Goal: Obtain resource: Download file/media

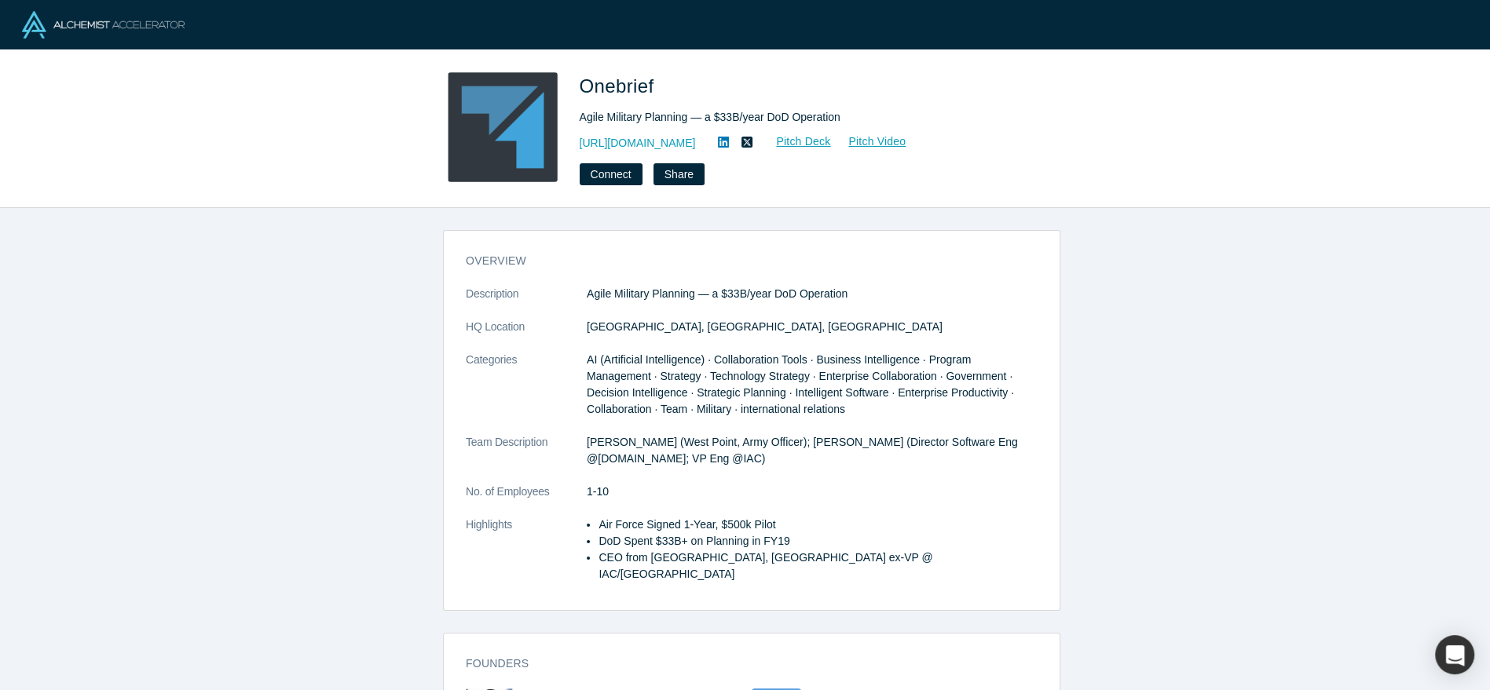
click at [130, 29] on img at bounding box center [103, 24] width 163 height 27
click at [635, 143] on link "[URL][DOMAIN_NAME]" at bounding box center [638, 143] width 116 height 16
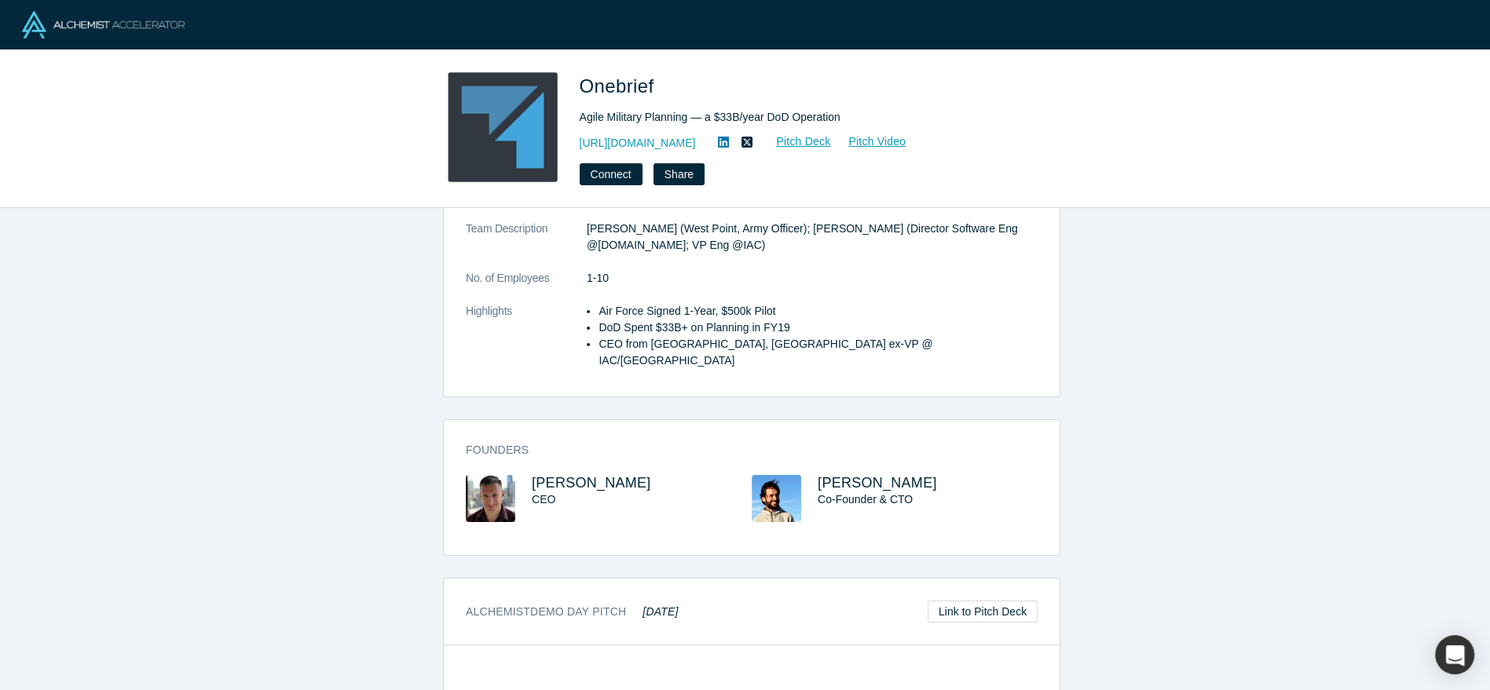
scroll to position [436, 0]
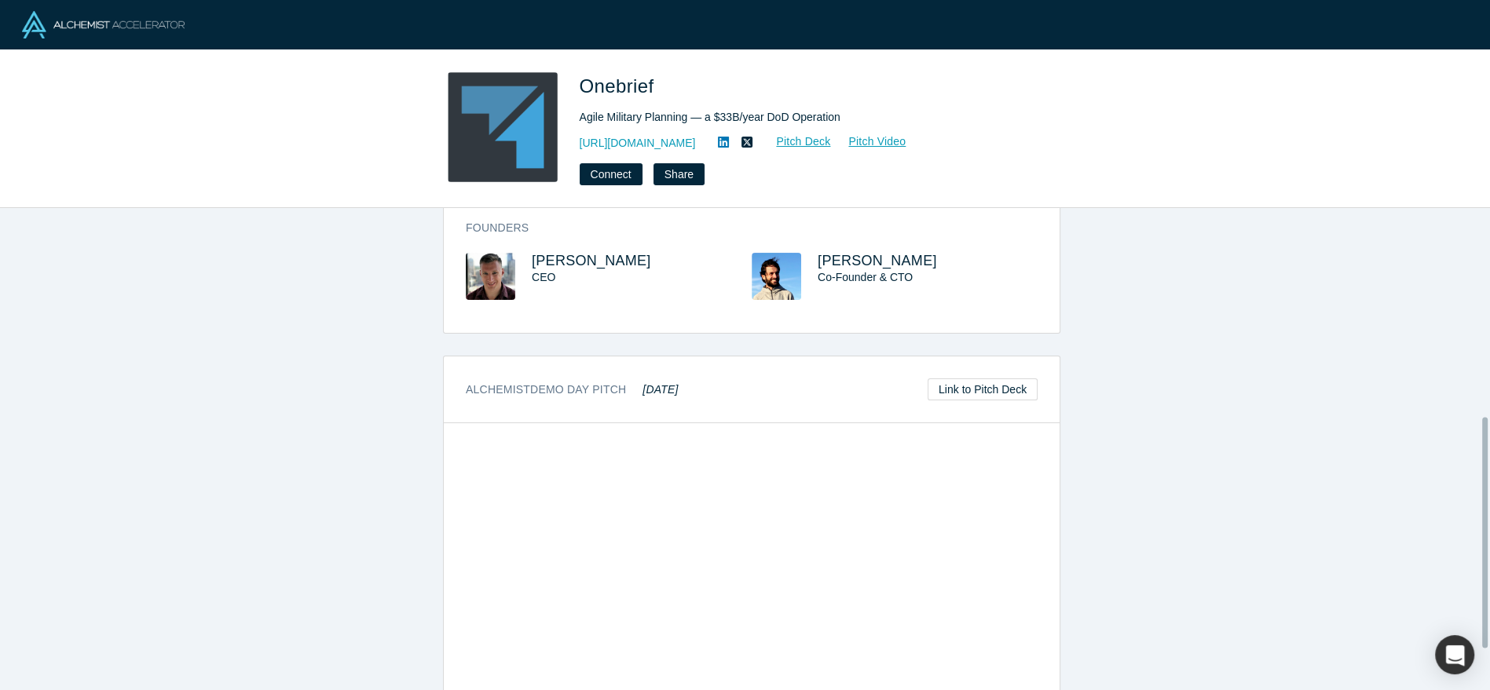
drag, startPoint x: 582, startPoint y: 387, endPoint x: 591, endPoint y: 372, distance: 17.2
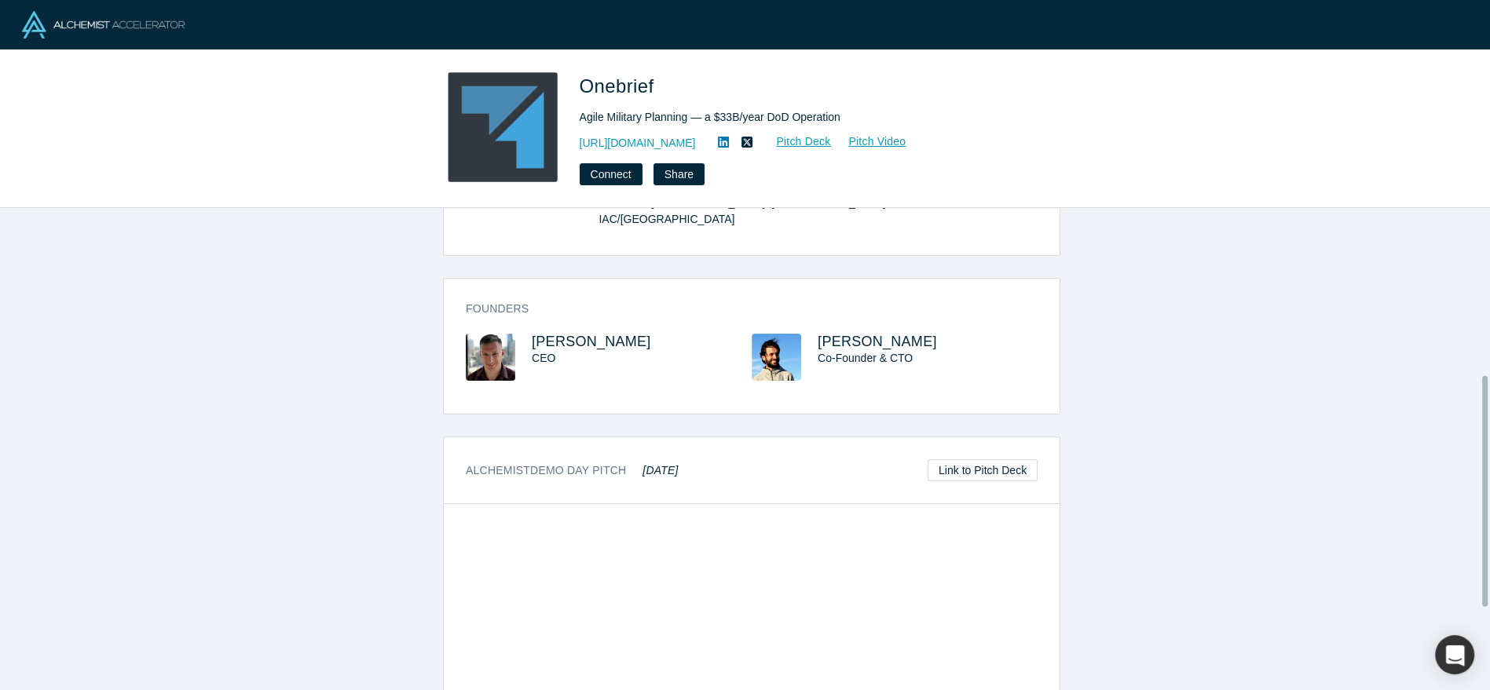
scroll to position [346, 0]
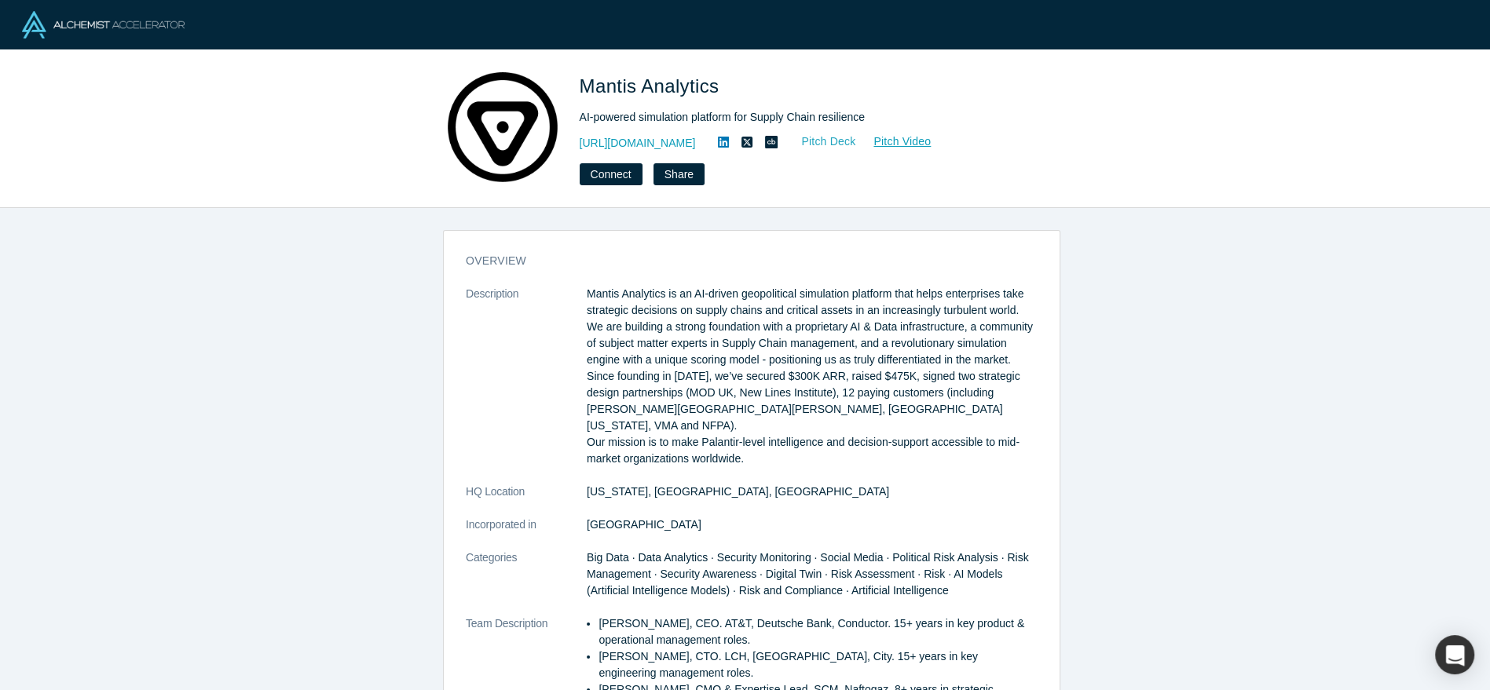
click at [848, 141] on link "Pitch Deck" at bounding box center [820, 142] width 72 height 18
click at [931, 148] on link "Pitch Video" at bounding box center [893, 142] width 75 height 18
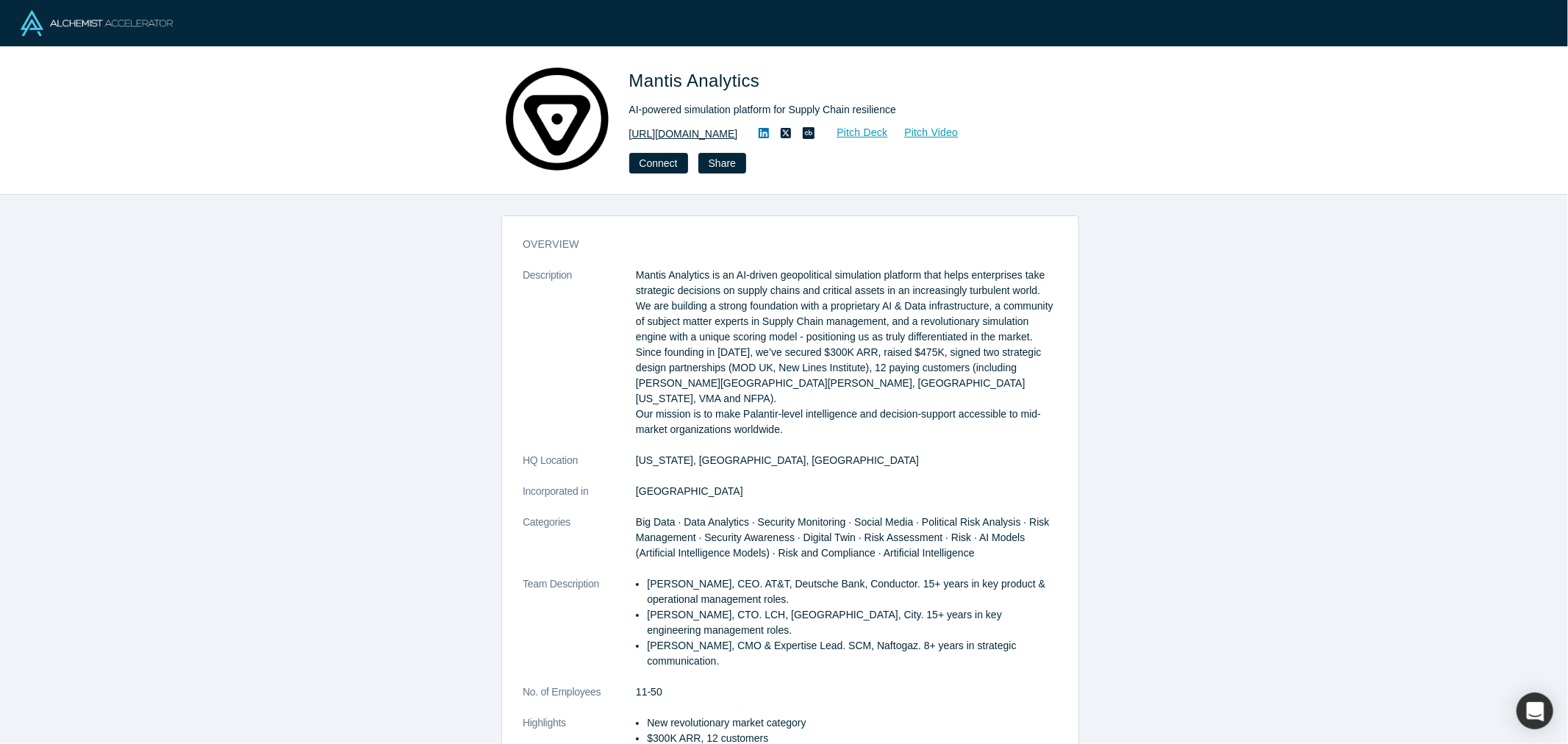
drag, startPoint x: 758, startPoint y: 132, endPoint x: 632, endPoint y: 135, distance: 126.0
click at [632, 135] on div "[URL][DOMAIN_NAME] Pitch Deck Pitch Video" at bounding box center [835, 134] width 412 height 18
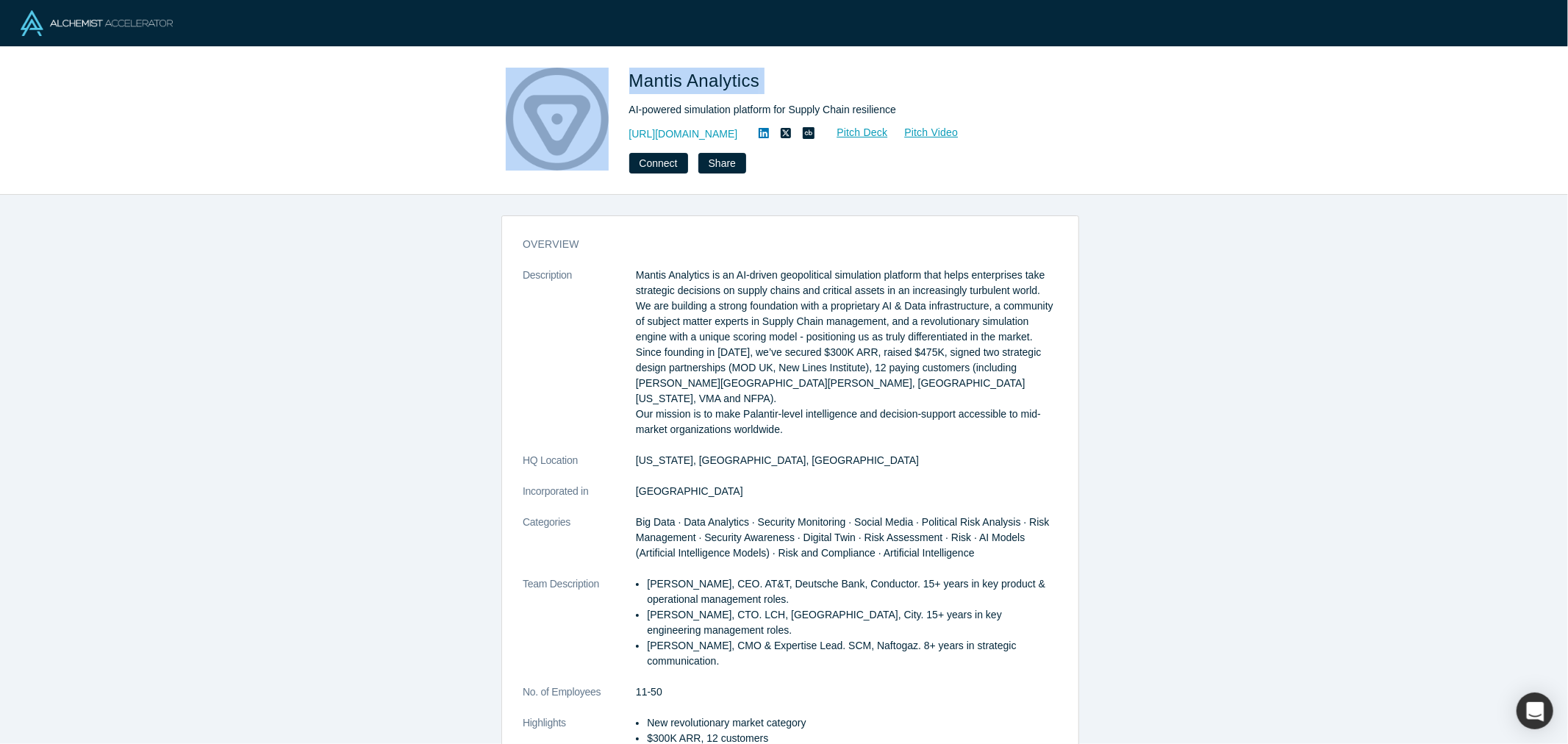
drag, startPoint x: 772, startPoint y: 83, endPoint x: 615, endPoint y: 83, distance: 157.0
click at [615, 83] on div "Mantis Analytics AI-powered simulation platform for Supply Chain resilience [UR…" at bounding box center [784, 120] width 578 height 106
copy div "Mantis Analytics"
